Goal: Transaction & Acquisition: Purchase product/service

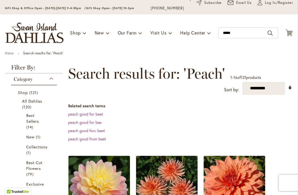
scroll to position [38, 0]
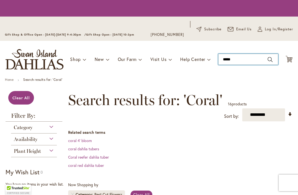
click at [244, 60] on input "*****" at bounding box center [248, 59] width 60 height 11
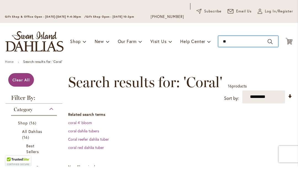
type input "*"
type input "*****"
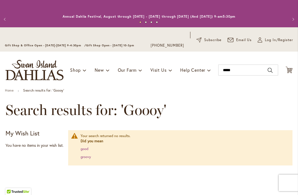
click at [85, 157] on link "groovy" at bounding box center [86, 157] width 10 height 5
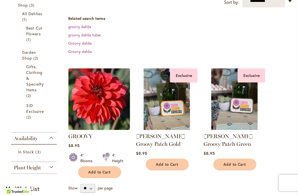
scroll to position [125, 0]
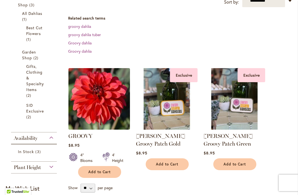
click at [94, 104] on img at bounding box center [99, 99] width 62 height 62
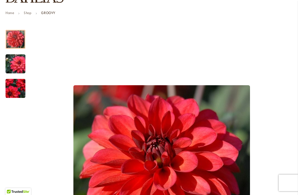
scroll to position [71, 0]
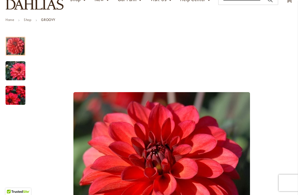
click at [26, 20] on link "Shop" at bounding box center [28, 20] width 8 height 4
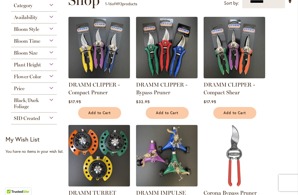
scroll to position [106, 0]
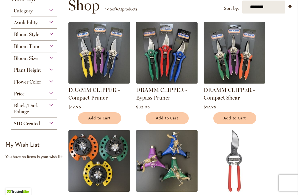
click at [23, 109] on span "Black/Dark Foliage" at bounding box center [26, 109] width 25 height 12
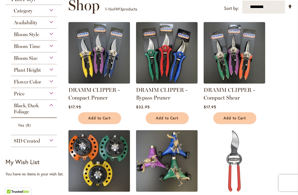
click at [19, 126] on span "Yes" at bounding box center [21, 125] width 6 height 5
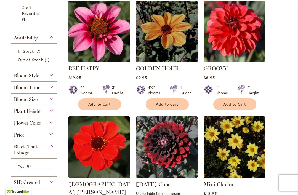
scroll to position [147, 0]
